Goal: Task Accomplishment & Management: Complete application form

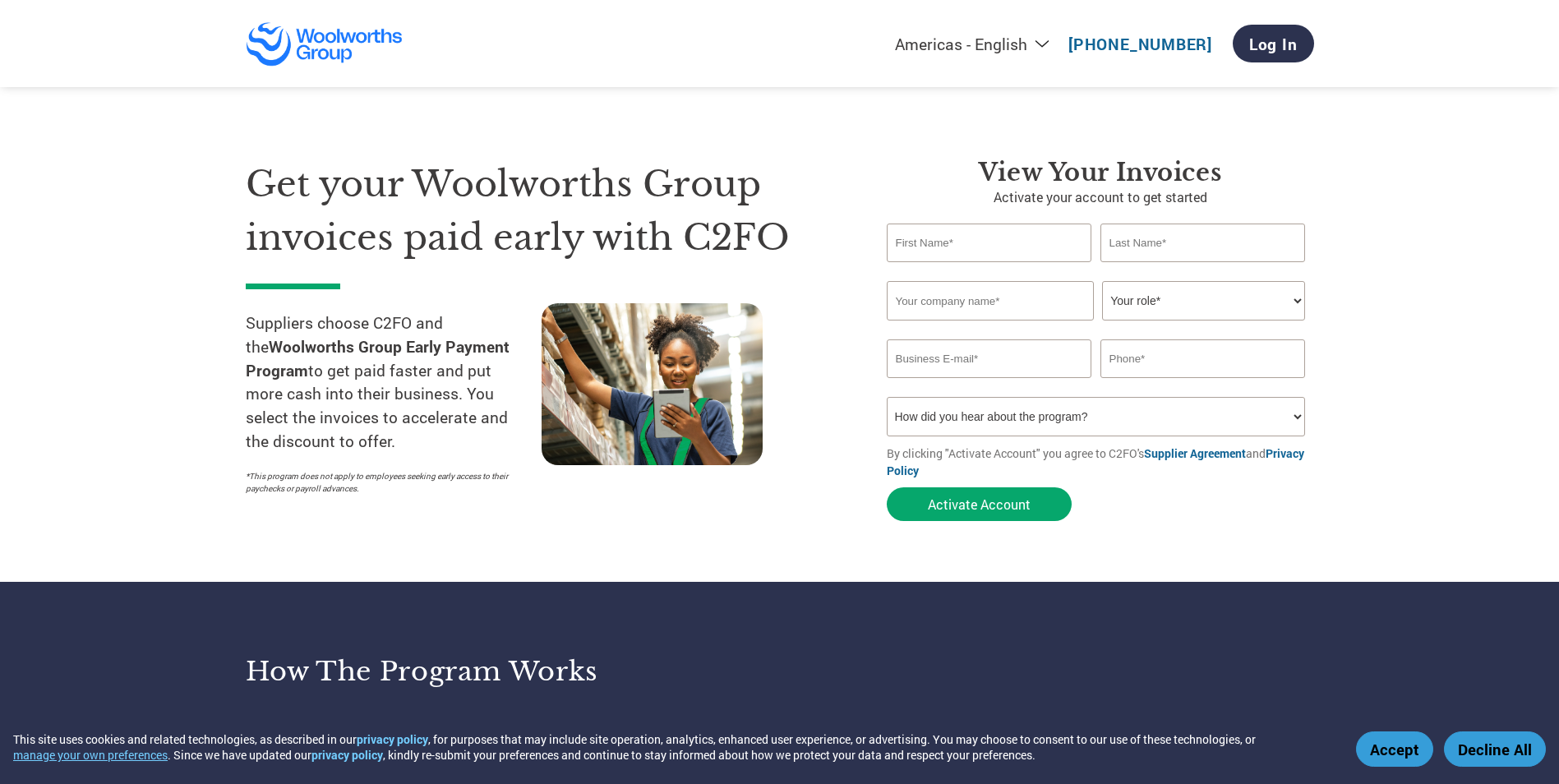
click at [1038, 251] on input "text" at bounding box center [989, 243] width 205 height 39
type input "tony.harrison@bakerboys.co.nz"
type input "-"
type input "Tony"
type input "Harrison"
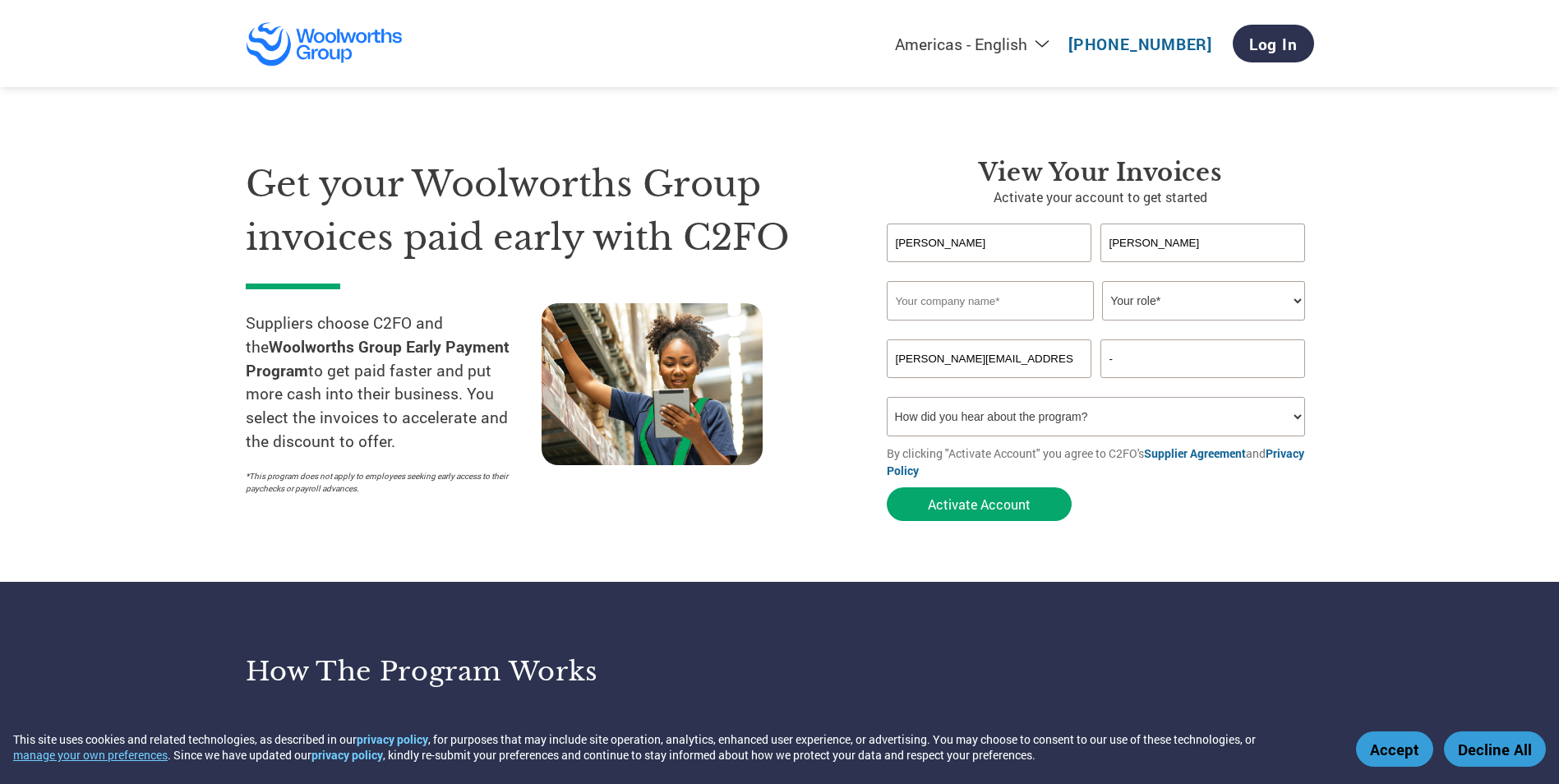
type input "Baker Boys Ltd"
type input "0221531852"
click at [1192, 305] on select "Your role* CFO Controller Credit Manager Finance Director Treasurer CEO Preside…" at bounding box center [1204, 301] width 203 height 40
select select "CEO"
click at [1102, 281] on select "Your role* CFO Controller Credit Manager Finance Director Treasurer CEO Preside…" at bounding box center [1204, 301] width 203 height 40
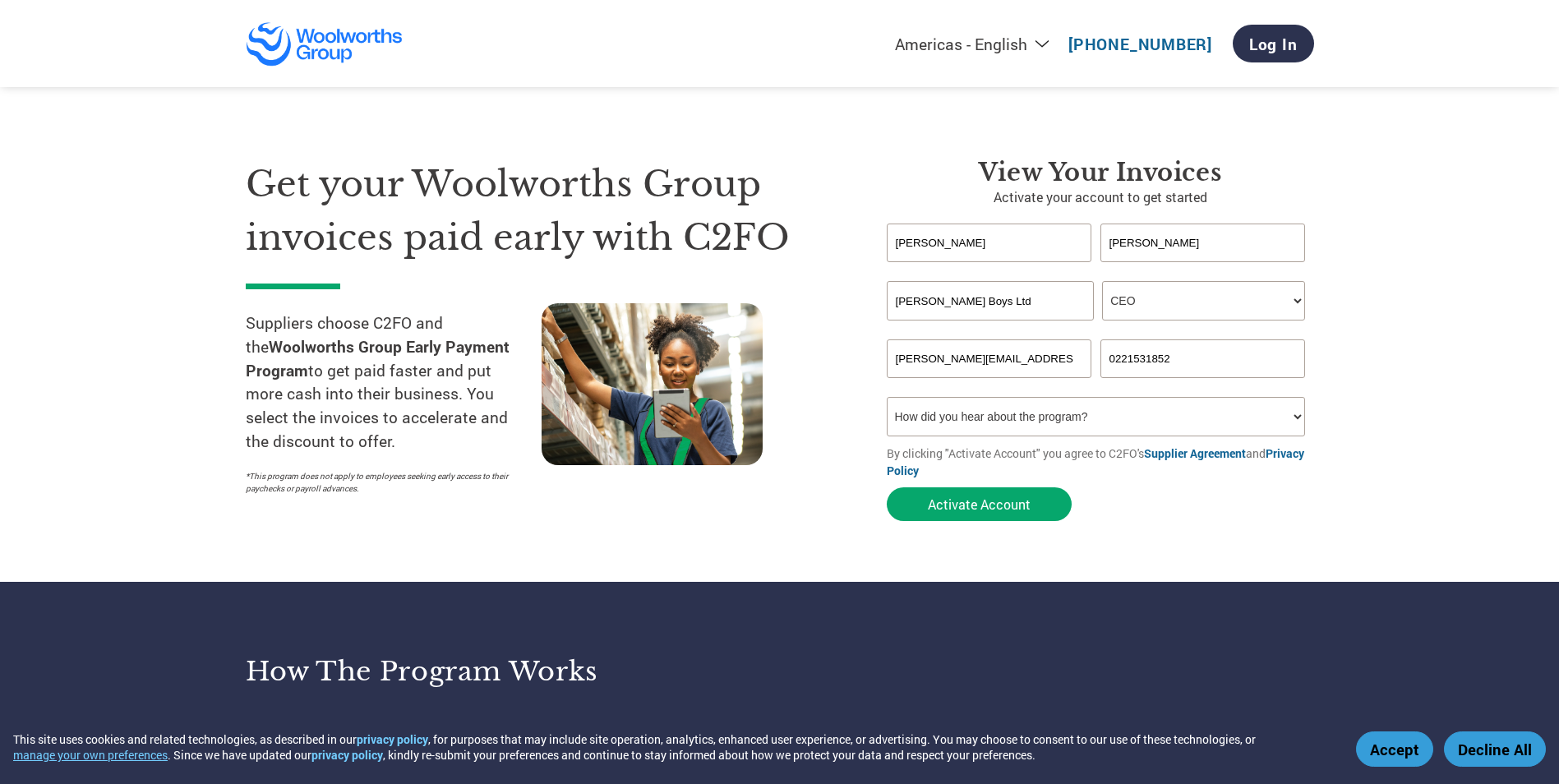
click at [1121, 421] on select "How did you hear about the program? Received a letter Email Social Media Online…" at bounding box center [1097, 417] width 419 height 40
select select "Other"
click at [887, 397] on select "How did you hear about the program? Received a letter Email Social Media Online…" at bounding box center [1097, 417] width 419 height 40
click at [980, 502] on button "Activate Account" at bounding box center [979, 504] width 185 height 33
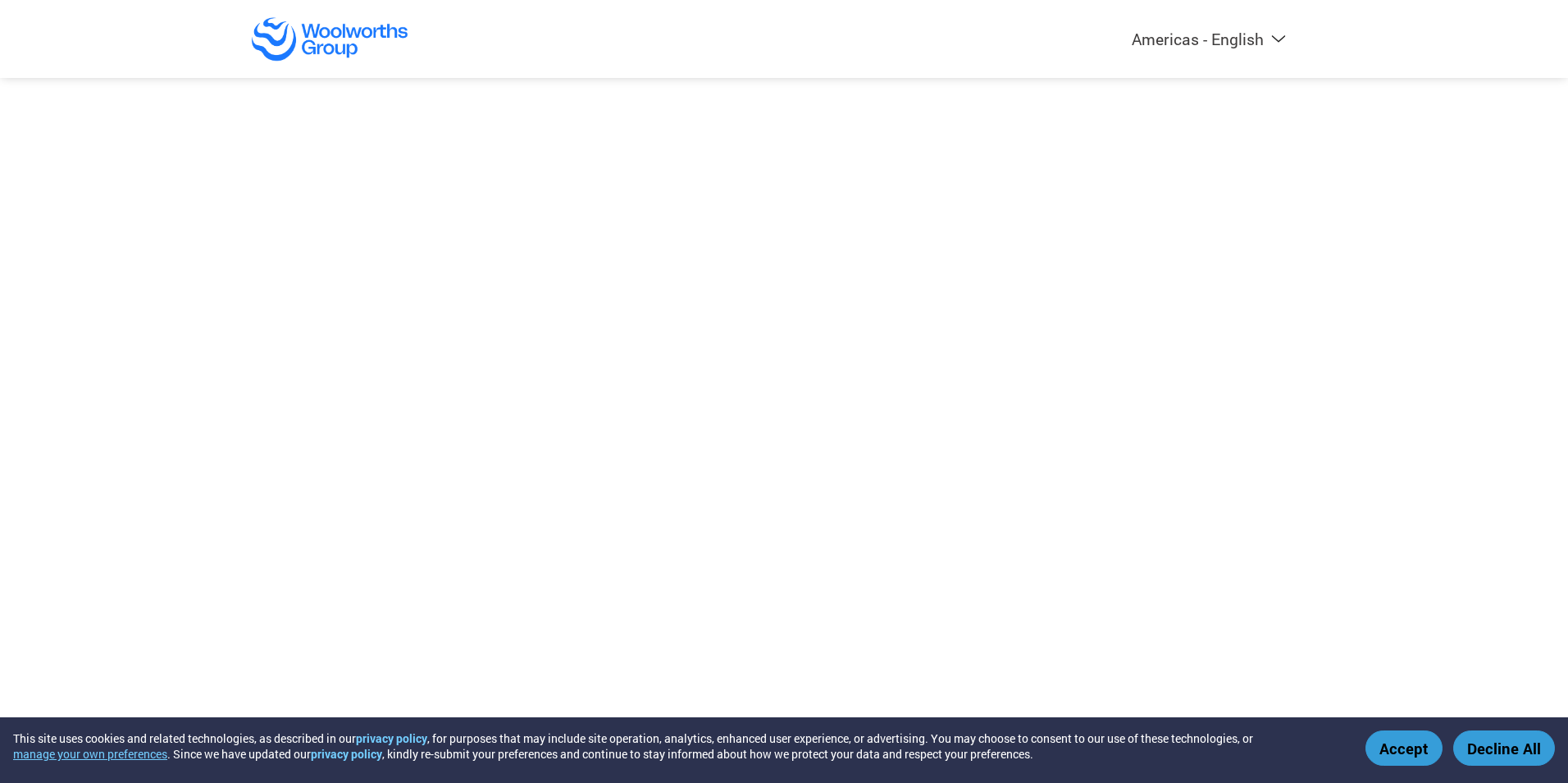
click at [1410, 752] on button "Accept" at bounding box center [1404, 748] width 77 height 35
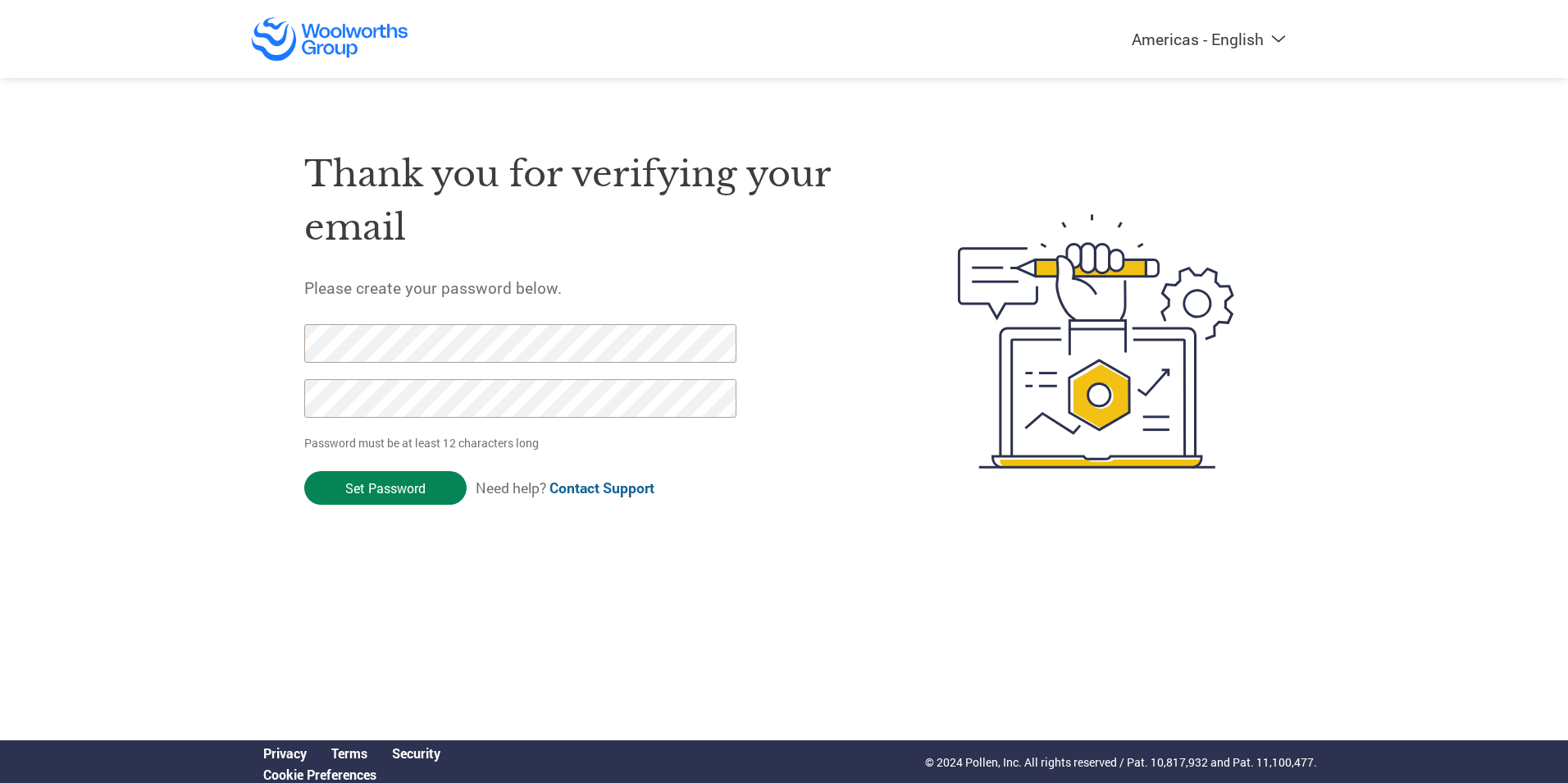
click at [383, 486] on input "Set Password" at bounding box center [385, 487] width 162 height 33
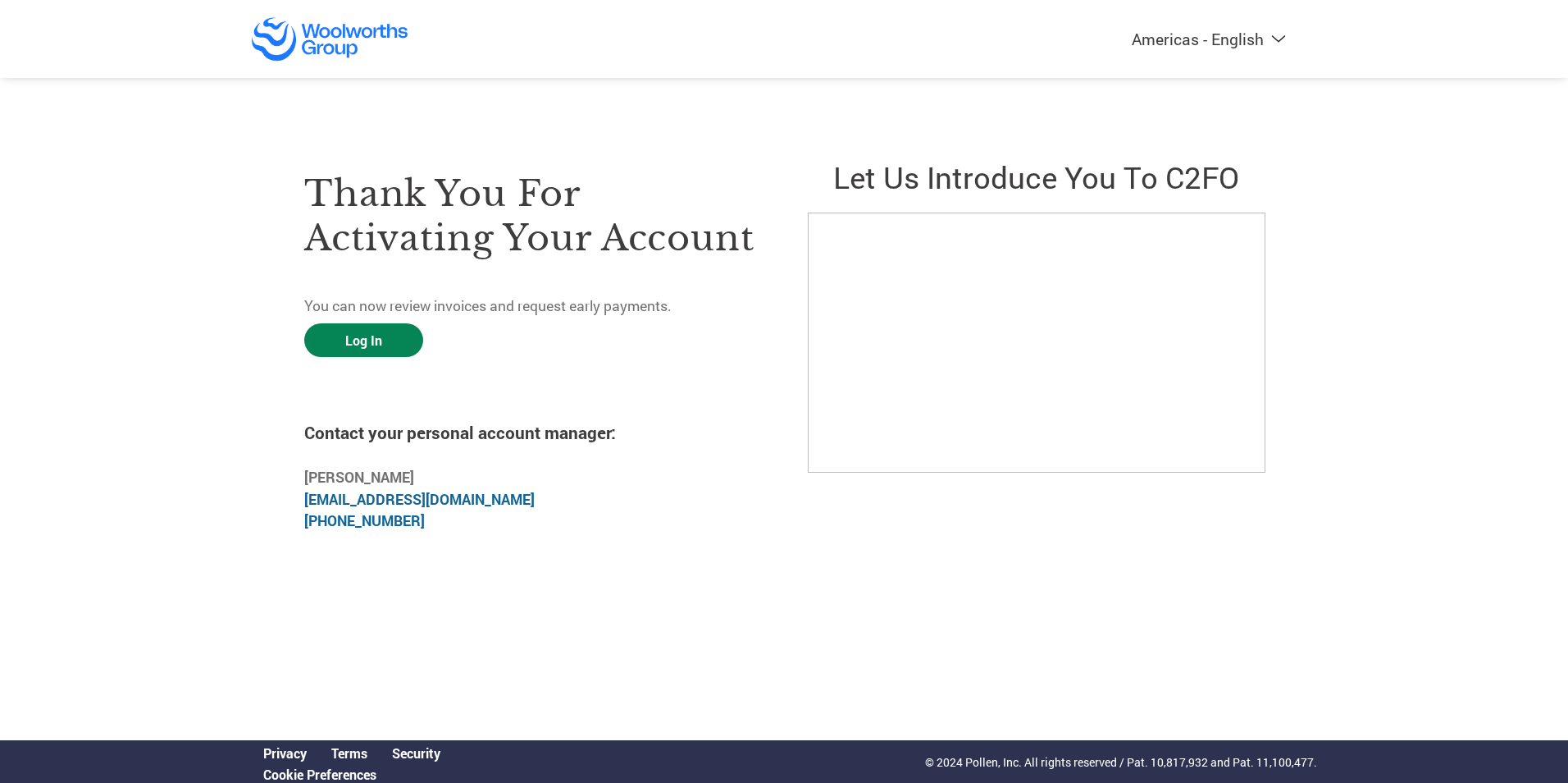
click at [370, 340] on link "Log In" at bounding box center [364, 340] width 119 height 33
